Goal: Transaction & Acquisition: Purchase product/service

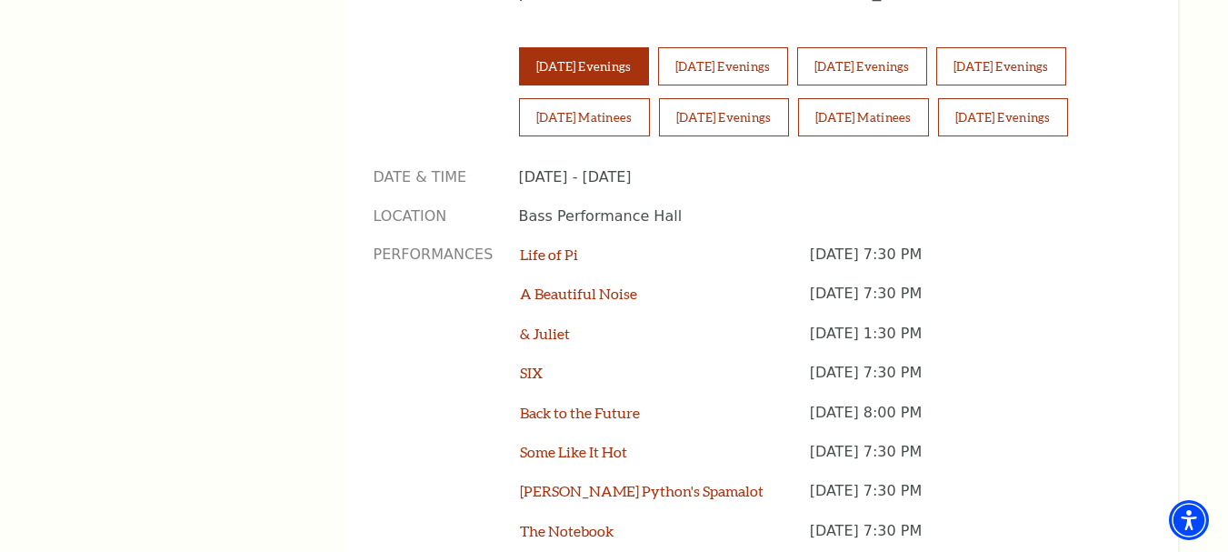
scroll to position [1272, 0]
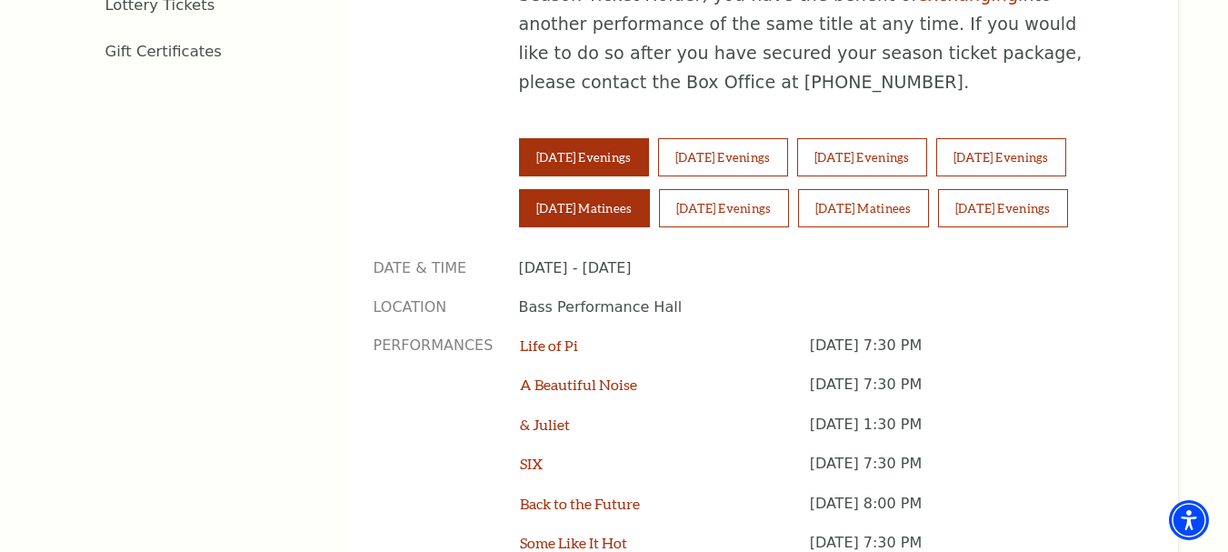
click at [600, 189] on button "Saturday Matinees" at bounding box center [584, 208] width 131 height 38
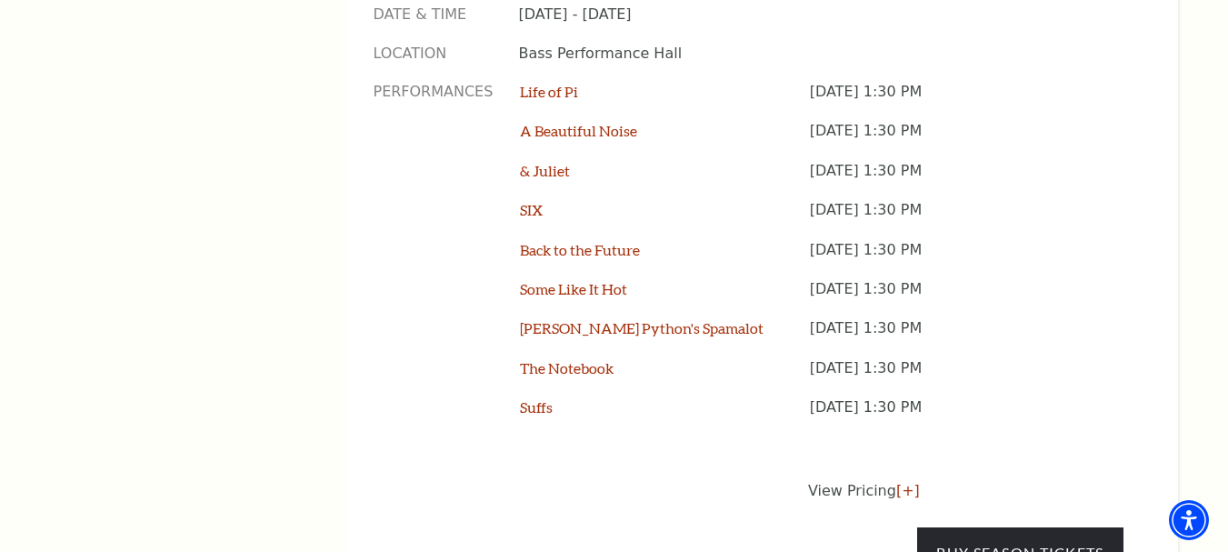
scroll to position [1545, 0]
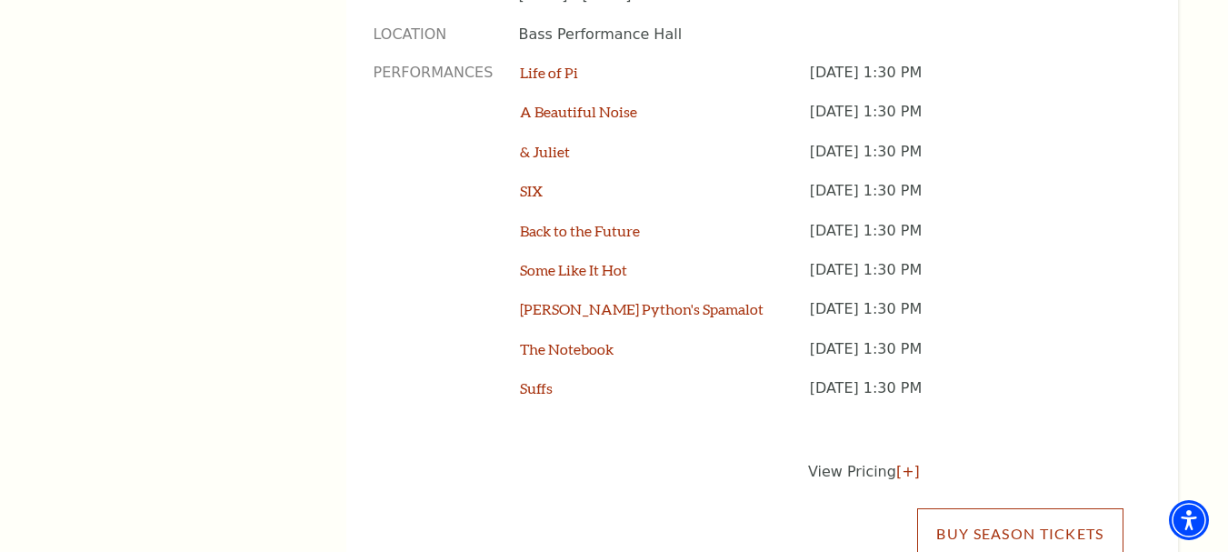
click at [991, 508] on link "Buy Season Tickets" at bounding box center [1019, 533] width 205 height 51
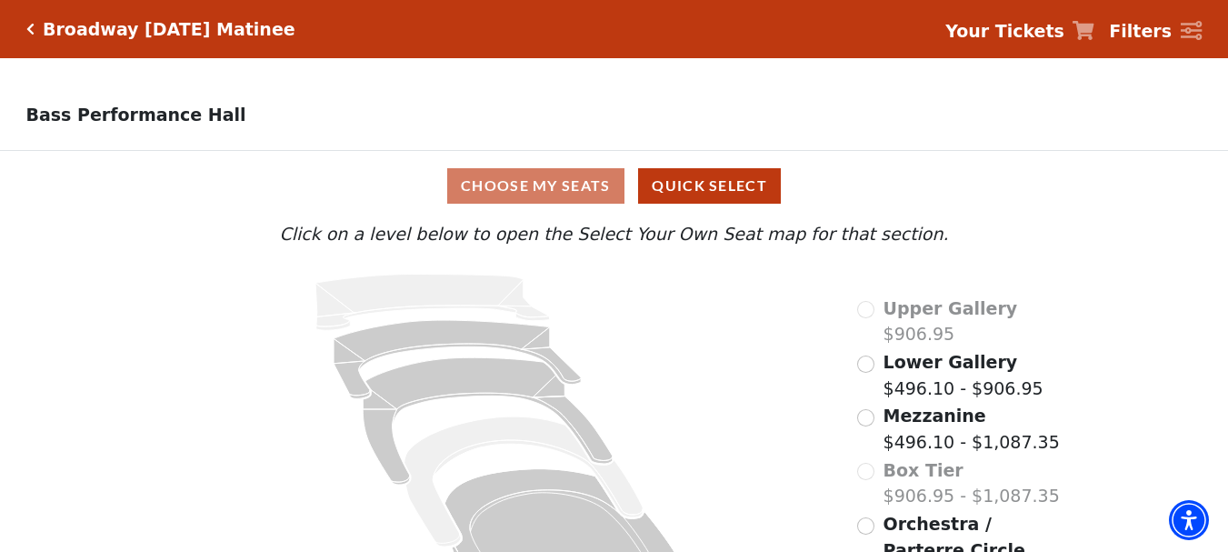
scroll to position [78, 0]
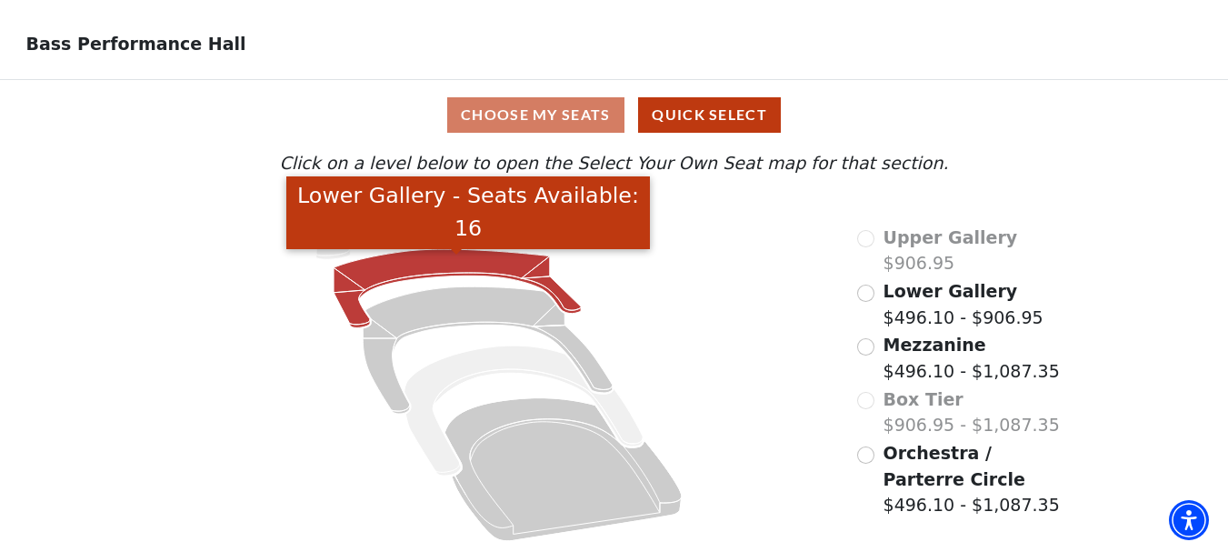
click at [441, 264] on icon "Lower Gallery - Seats Available: 16" at bounding box center [457, 288] width 247 height 78
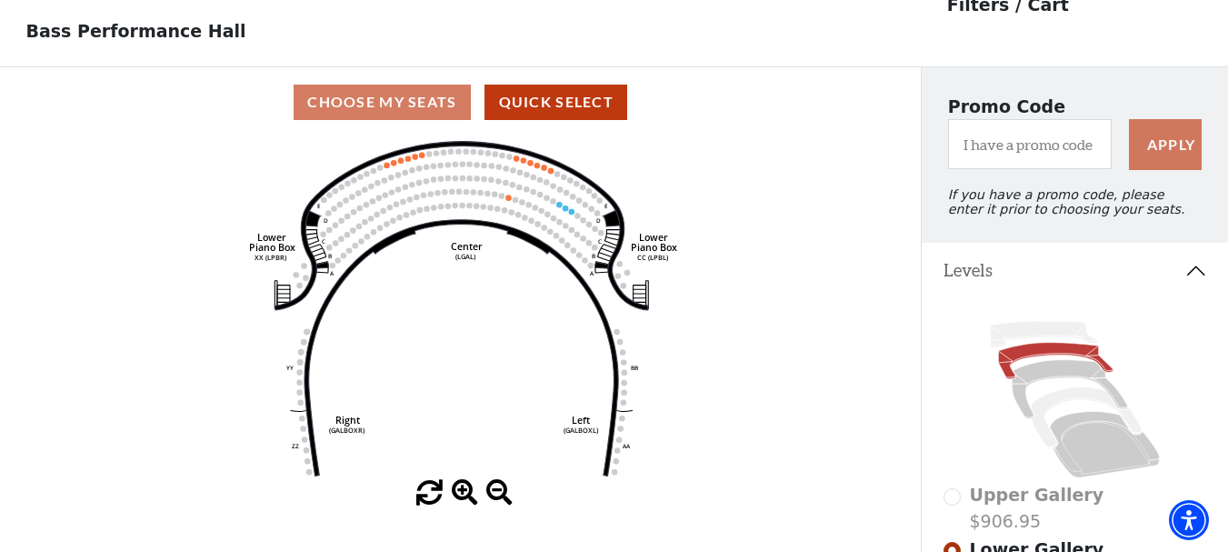
scroll to position [85, 0]
